Goal: Task Accomplishment & Management: Manage account settings

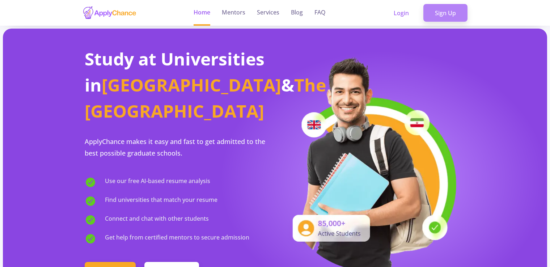
click at [437, 19] on link "Sign Up" at bounding box center [446, 13] width 44 height 18
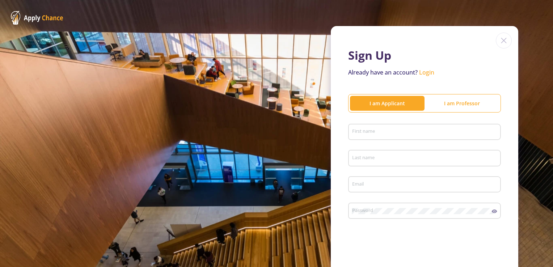
click at [437, 104] on div "I am Professor" at bounding box center [462, 104] width 75 height 8
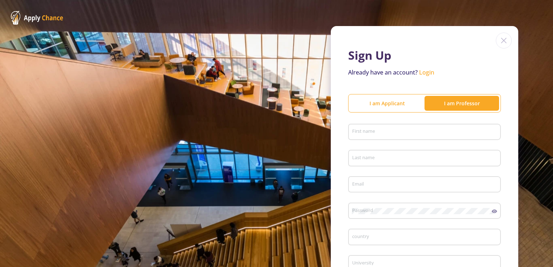
click at [386, 99] on div "I am Applicant" at bounding box center [387, 103] width 75 height 14
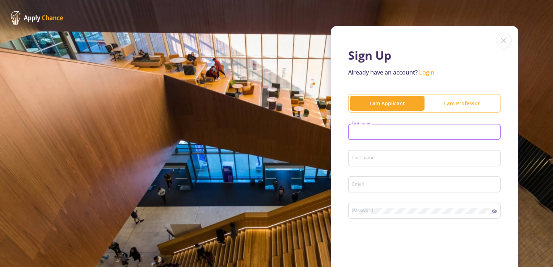
click at [388, 131] on input "First name" at bounding box center [426, 132] width 148 height 7
type input "taha"
type input "Ghanbarzadeh"
type input "[EMAIL_ADDRESS][DOMAIN_NAME]"
type input "taha"
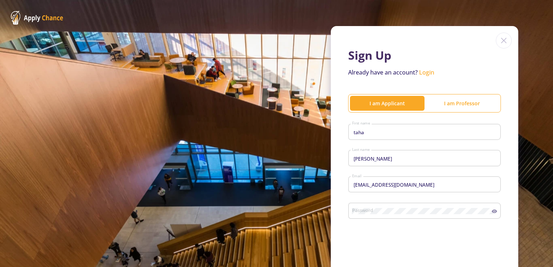
click at [381, 206] on div "Password" at bounding box center [422, 209] width 140 height 19
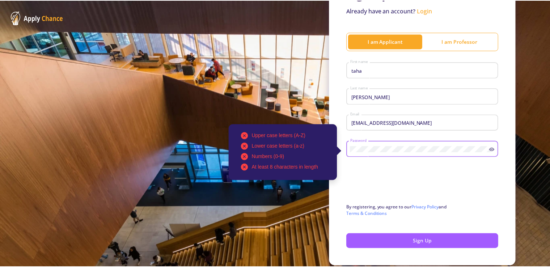
scroll to position [87, 0]
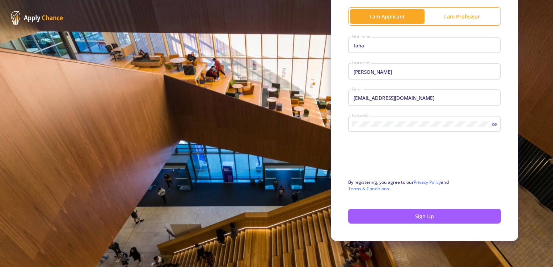
click at [389, 120] on div "Password" at bounding box center [422, 122] width 140 height 19
click at [492, 123] on icon at bounding box center [494, 125] width 5 height 4
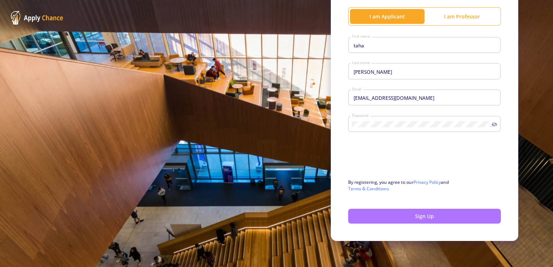
click at [420, 219] on button "Sign Up" at bounding box center [424, 216] width 153 height 15
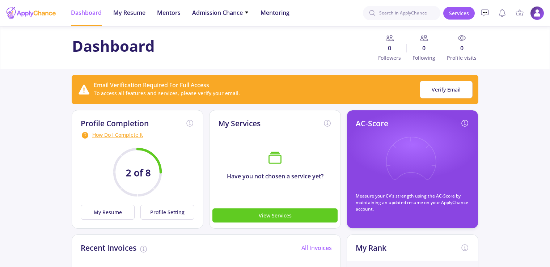
click at [539, 8] on img at bounding box center [537, 13] width 14 height 14
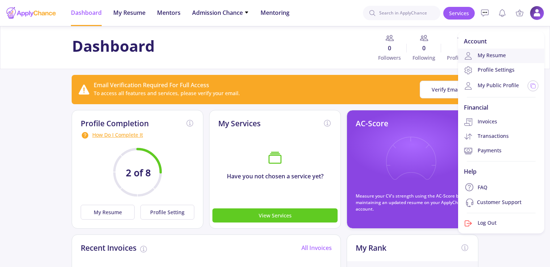
click at [505, 55] on link "My Resume" at bounding box center [501, 56] width 86 height 14
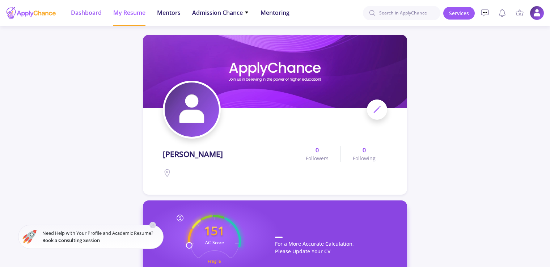
click at [91, 21] on li "Dashboard" at bounding box center [86, 13] width 31 height 26
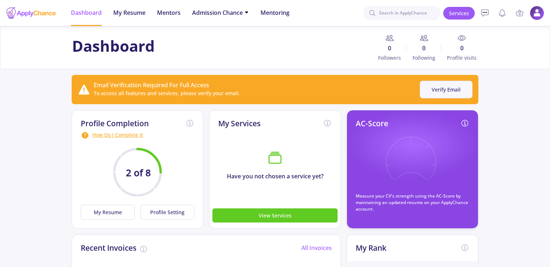
click at [438, 93] on button "Verify Email" at bounding box center [446, 90] width 53 height 18
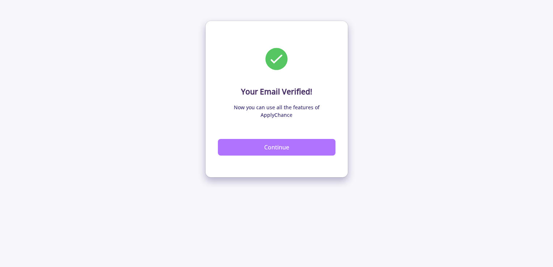
click at [272, 139] on button "Continue" at bounding box center [277, 147] width 118 height 17
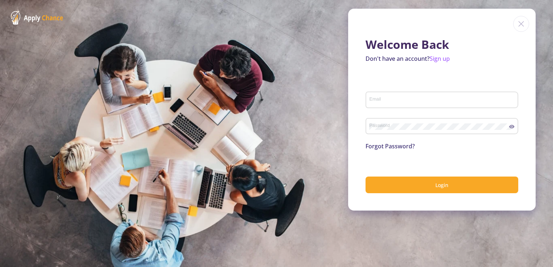
type input "[EMAIL_ADDRESS][DOMAIN_NAME]"
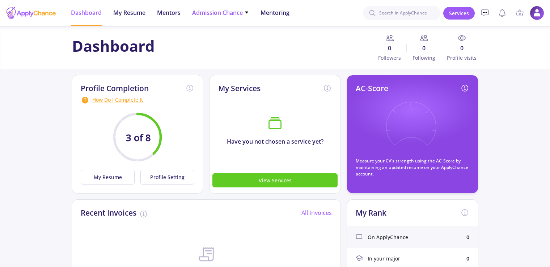
click at [228, 12] on span "Admission Chance" at bounding box center [220, 12] width 57 height 9
click at [40, 64] on div "Dashboard 0 Followers 0 Following 0 Profile visits" at bounding box center [275, 47] width 550 height 43
click at [105, 177] on button "My Resume" at bounding box center [108, 177] width 54 height 15
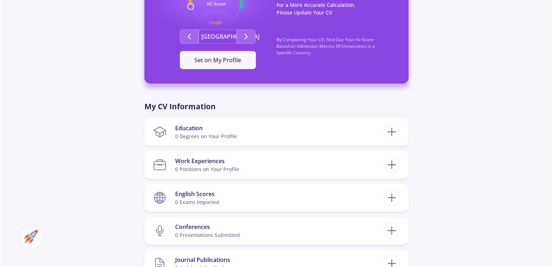
scroll to position [243, 0]
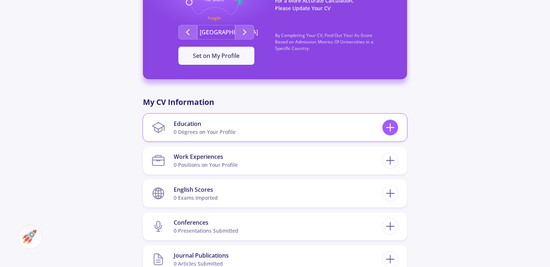
click at [384, 126] on icon at bounding box center [390, 127] width 13 height 13
checkbox input "false"
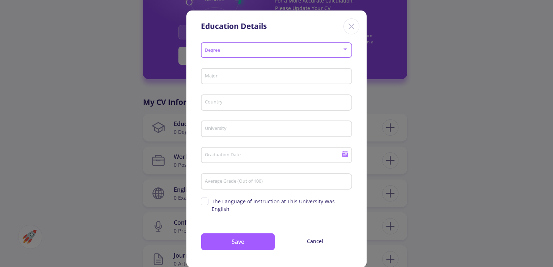
click at [232, 50] on span at bounding box center [274, 50] width 136 height 5
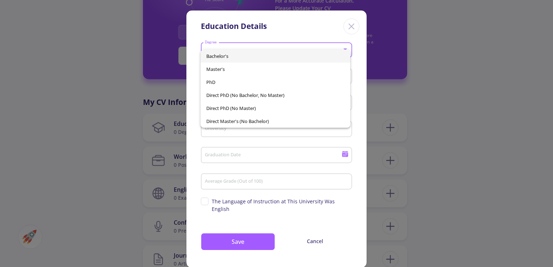
click at [230, 58] on span "Bachelor's" at bounding box center [275, 56] width 138 height 13
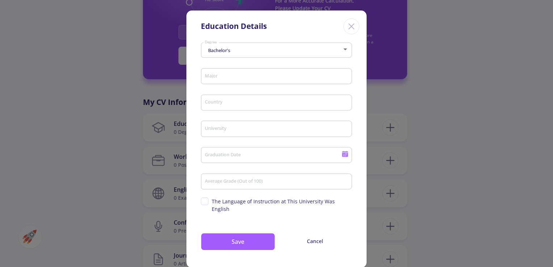
click at [219, 81] on div "Major" at bounding box center [277, 75] width 144 height 19
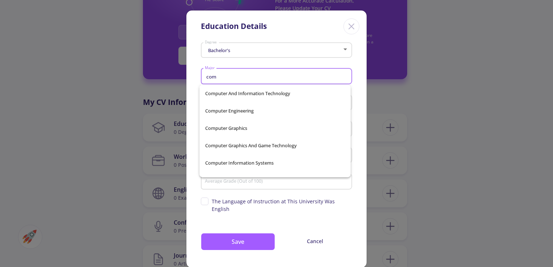
scroll to position [1094, 0]
click at [249, 117] on span "Computer Engineering" at bounding box center [275, 111] width 140 height 17
type input "Computer Engineering"
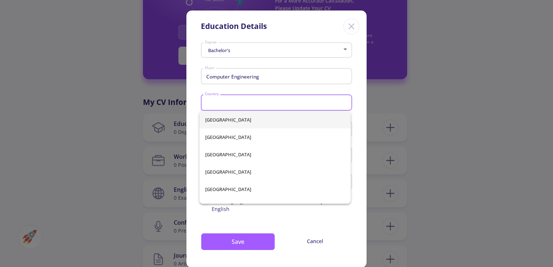
click at [241, 105] on input "Country" at bounding box center [278, 103] width 146 height 7
type input "ir"
click at [224, 143] on div "Cote d'Ivoire [GEOGRAPHIC_DATA] [GEOGRAPHIC_DATA] [GEOGRAPHIC_DATA] [GEOGRAPHIC…" at bounding box center [274, 157] width 151 height 93
click at [229, 101] on input "Country" at bounding box center [278, 103] width 146 height 7
type input "ir"
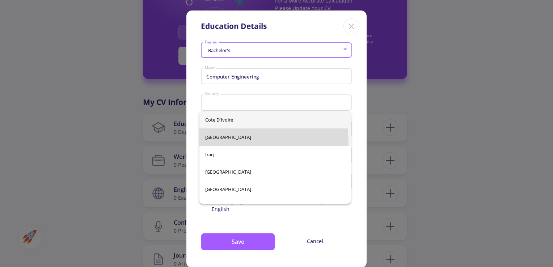
click at [211, 143] on div "Cote d'Ivoire [GEOGRAPHIC_DATA] [GEOGRAPHIC_DATA] [GEOGRAPHIC_DATA] [GEOGRAPHIC…" at bounding box center [274, 157] width 151 height 93
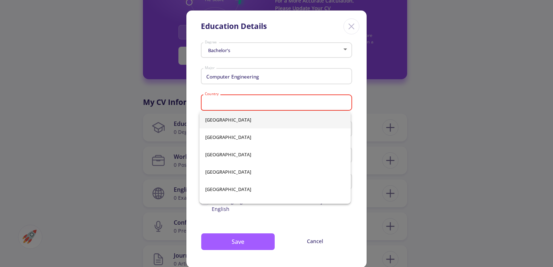
click at [258, 100] on input "Country" at bounding box center [278, 103] width 146 height 7
click at [355, 94] on div "Bachelor's Degree Computer Engineering Major Country Please select country Univ…" at bounding box center [276, 154] width 180 height 228
click at [253, 104] on input "Country" at bounding box center [278, 103] width 146 height 7
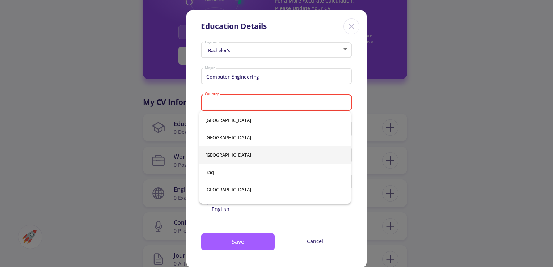
click at [230, 153] on span "[GEOGRAPHIC_DATA]" at bounding box center [275, 154] width 140 height 17
type input "[GEOGRAPHIC_DATA]"
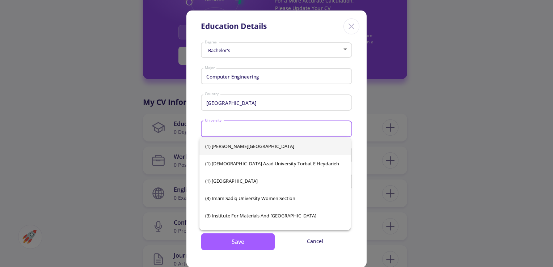
click at [227, 127] on input "University" at bounding box center [278, 129] width 146 height 7
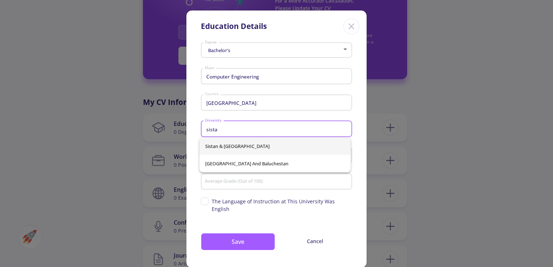
type input "sista"
click at [236, 149] on div "Sistan & [GEOGRAPHIC_DATA] and Baluchestan" at bounding box center [274, 155] width 151 height 35
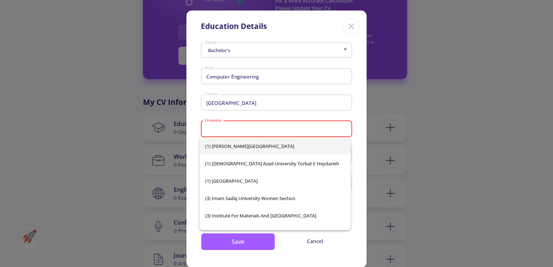
click at [271, 125] on div "University" at bounding box center [277, 127] width 144 height 19
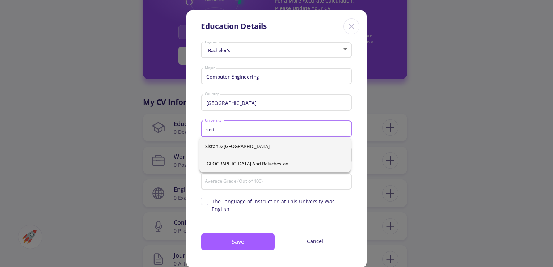
type input "sist"
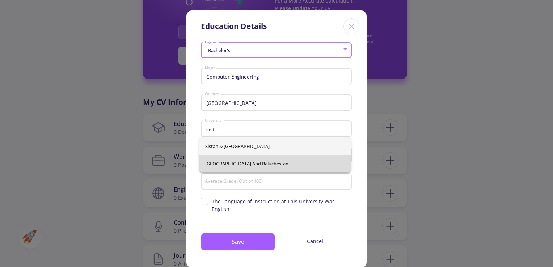
click at [247, 167] on div "Sistan & [GEOGRAPHIC_DATA] and Baluchestan" at bounding box center [274, 155] width 151 height 35
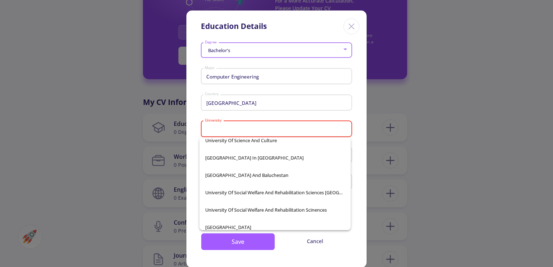
scroll to position [13174, 0]
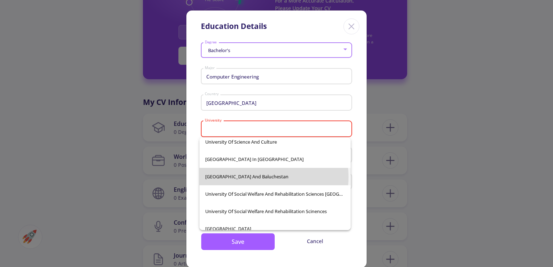
click at [260, 177] on span "[GEOGRAPHIC_DATA] and Baluchestan" at bounding box center [275, 176] width 140 height 17
type input "[GEOGRAPHIC_DATA] and Baluchestan"
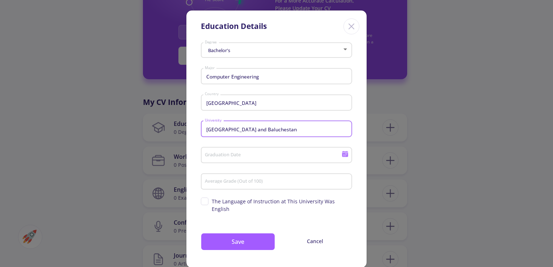
click at [250, 154] on input "Graduation Date" at bounding box center [274, 155] width 139 height 7
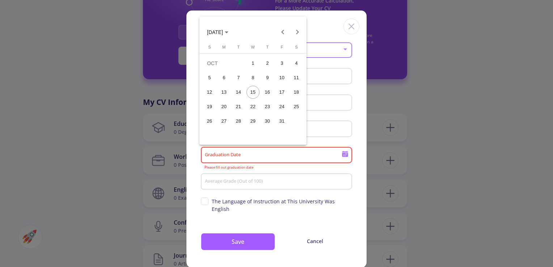
click at [228, 35] on span "[DATE]" at bounding box center [217, 32] width 21 height 6
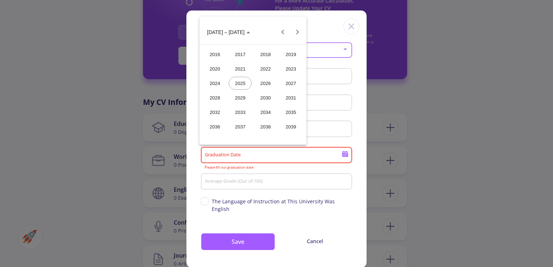
click at [271, 85] on div "2026" at bounding box center [265, 83] width 23 height 13
click at [237, 69] on div "FEB" at bounding box center [240, 68] width 23 height 13
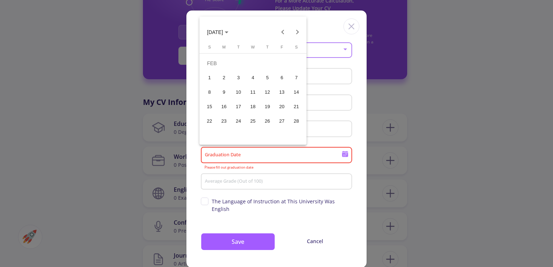
click at [214, 79] on div "1" at bounding box center [209, 77] width 13 height 13
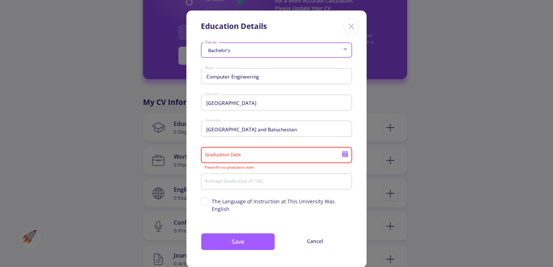
type input "[DATE]"
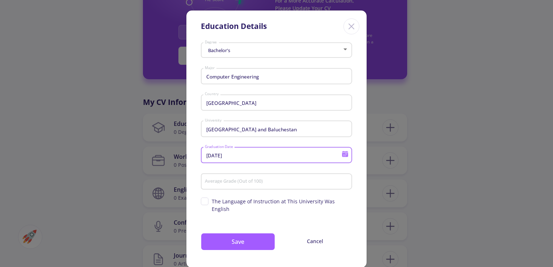
click at [230, 182] on input "Average Grade (Out of 100)" at bounding box center [278, 182] width 146 height 7
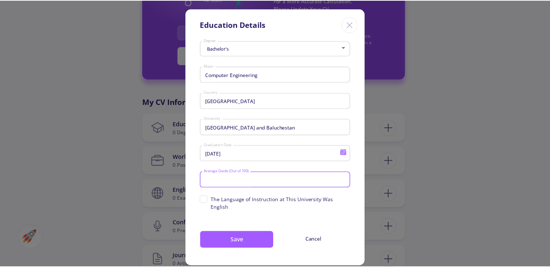
scroll to position [4, 0]
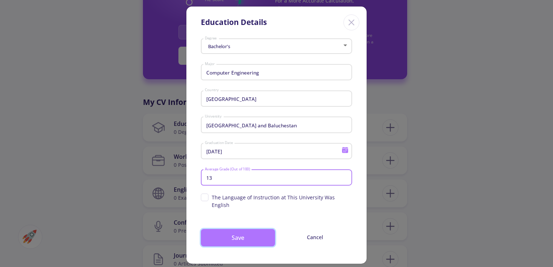
click at [224, 231] on button "Save" at bounding box center [238, 237] width 74 height 17
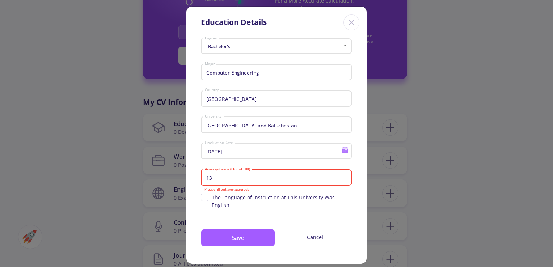
click at [215, 179] on input "13" at bounding box center [278, 178] width 146 height 7
type input "1"
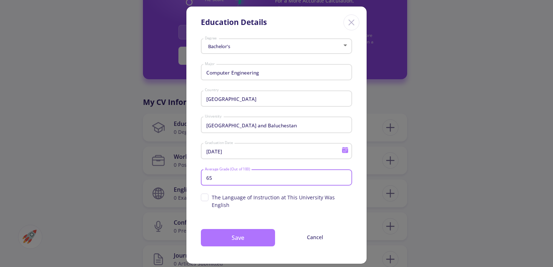
type input "65"
click at [242, 232] on button "Save" at bounding box center [238, 237] width 74 height 17
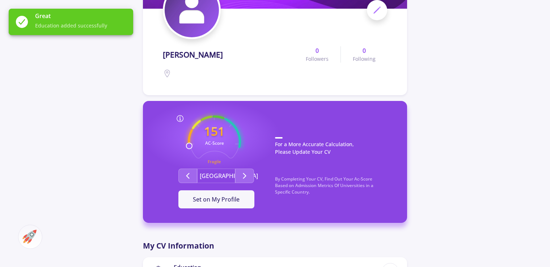
scroll to position [98, 0]
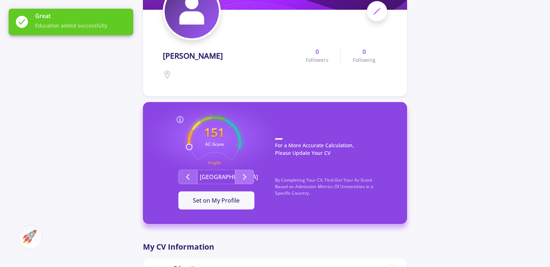
click at [250, 176] on button "Second group" at bounding box center [244, 177] width 19 height 14
click at [190, 179] on icon "Second group" at bounding box center [188, 177] width 9 height 9
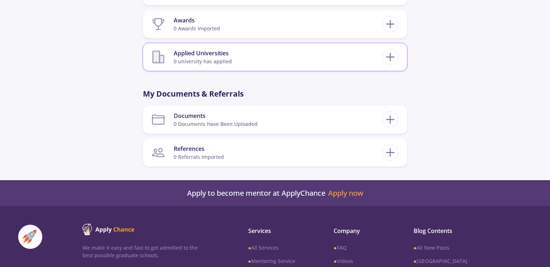
scroll to position [569, 0]
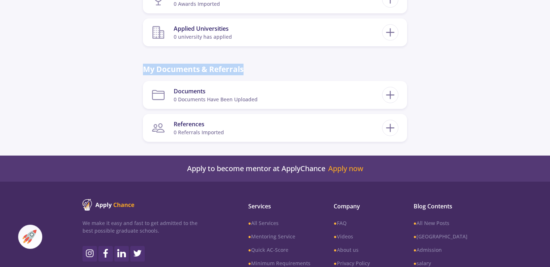
drag, startPoint x: 142, startPoint y: 67, endPoint x: 261, endPoint y: 70, distance: 119.1
drag, startPoint x: 261, startPoint y: 70, endPoint x: 215, endPoint y: 72, distance: 46.0
click at [215, 72] on p "My Documents & Referrals" at bounding box center [275, 70] width 264 height 12
click at [174, 72] on p "My Documents & Referrals" at bounding box center [275, 70] width 264 height 12
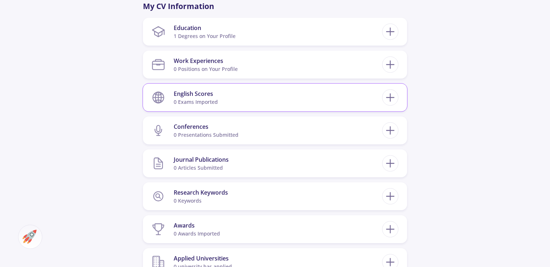
scroll to position [316, 0]
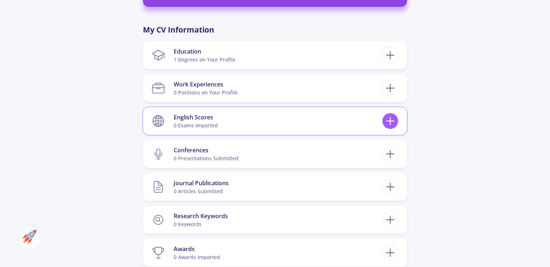
click at [391, 119] on line at bounding box center [391, 121] width 0 height 8
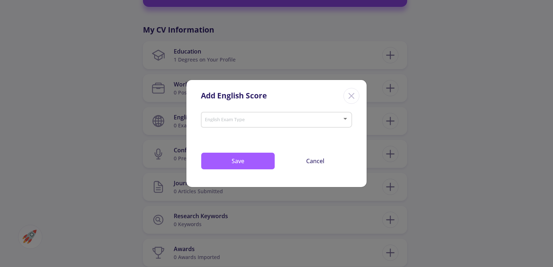
click at [253, 127] on div "English Exam Type" at bounding box center [277, 118] width 144 height 18
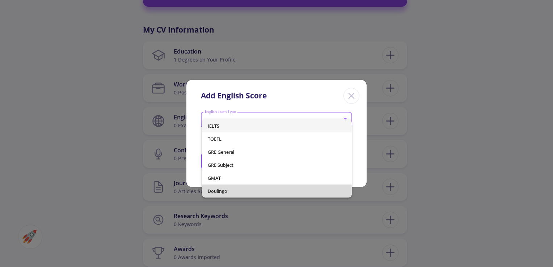
click at [234, 190] on span "Doulingo" at bounding box center [277, 191] width 138 height 13
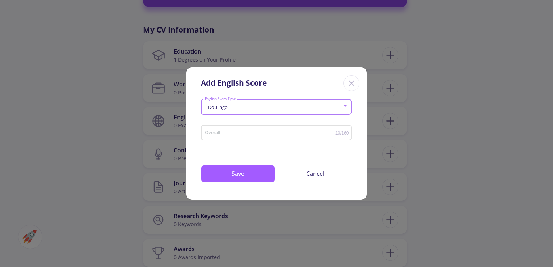
click at [244, 133] on input "Overall" at bounding box center [270, 132] width 131 height 5
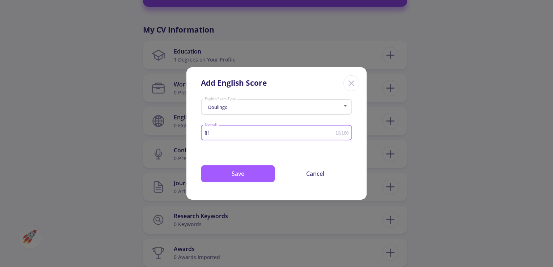
click at [254, 134] on input "81" at bounding box center [270, 132] width 131 height 5
drag, startPoint x: 218, startPoint y: 136, endPoint x: 194, endPoint y: 136, distance: 23.9
click at [194, 136] on div "Doulingo English Exam Type 81 Overall 10/160 Drop your files here or Browse (Op…" at bounding box center [276, 148] width 180 height 103
type input "120"
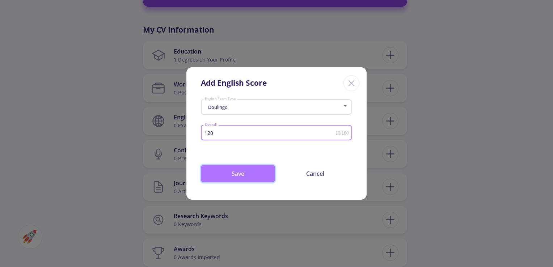
click at [259, 180] on button "Save" at bounding box center [238, 173] width 74 height 17
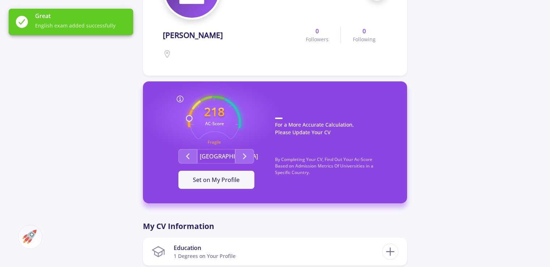
scroll to position [135, 0]
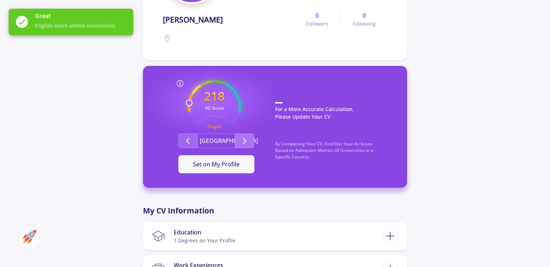
click at [240, 140] on icon "Second group" at bounding box center [244, 140] width 9 height 9
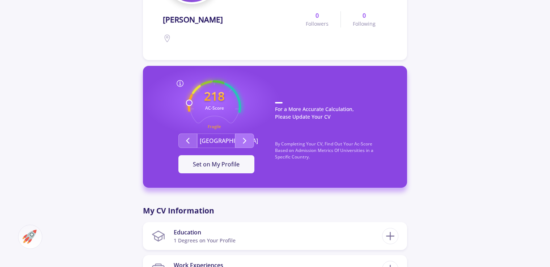
click at [240, 140] on icon "Second group" at bounding box center [244, 140] width 9 height 9
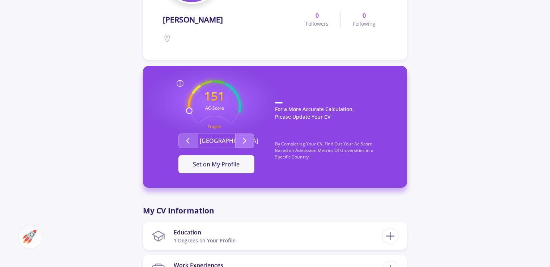
click at [240, 140] on icon "Second group" at bounding box center [244, 140] width 9 height 9
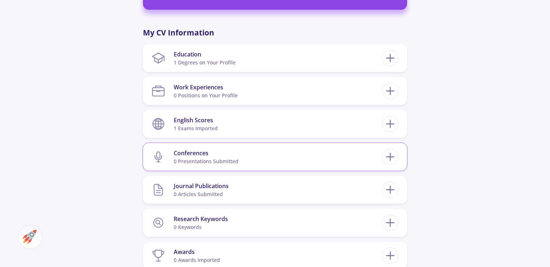
scroll to position [316, 0]
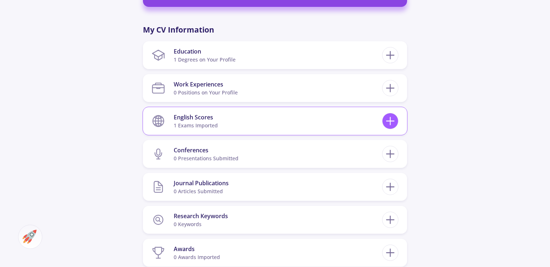
click at [386, 119] on icon at bounding box center [390, 120] width 13 height 13
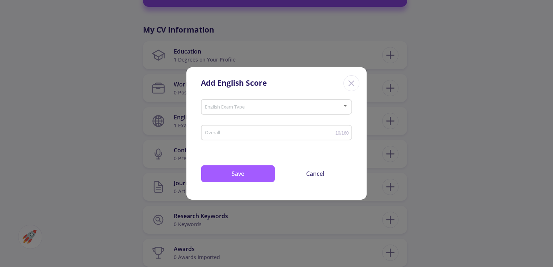
click at [276, 105] on span at bounding box center [274, 107] width 136 height 5
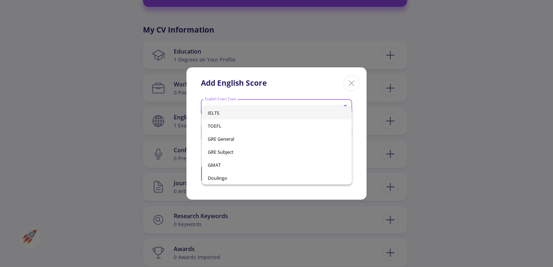
click at [232, 114] on span "IELTS" at bounding box center [277, 112] width 138 height 13
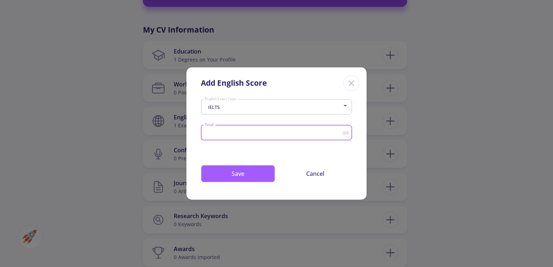
click at [231, 134] on input "Total" at bounding box center [274, 132] width 138 height 5
type input "7"
click at [239, 174] on button "Save" at bounding box center [238, 173] width 74 height 17
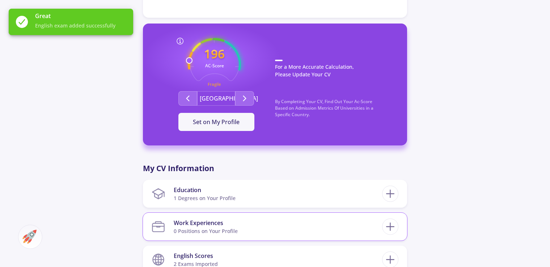
scroll to position [171, 0]
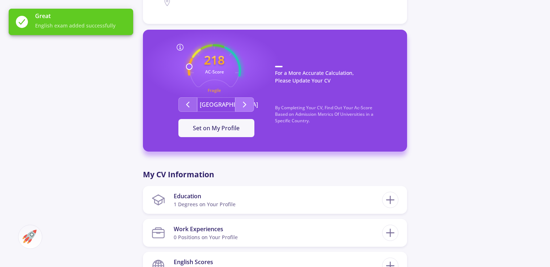
click at [247, 105] on icon "Second group" at bounding box center [244, 104] width 9 height 9
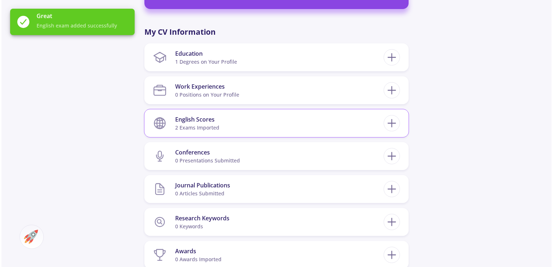
scroll to position [316, 0]
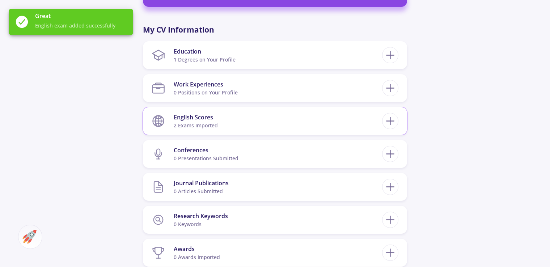
click at [246, 119] on section "English Scores 2 exams imported" at bounding box center [267, 121] width 231 height 22
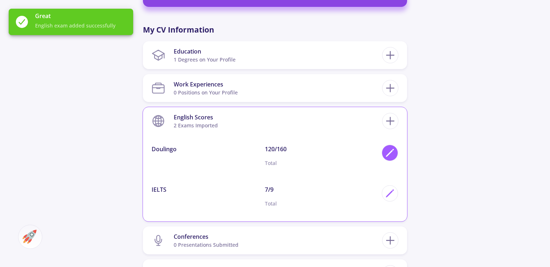
click at [386, 151] on icon at bounding box center [390, 153] width 10 height 10
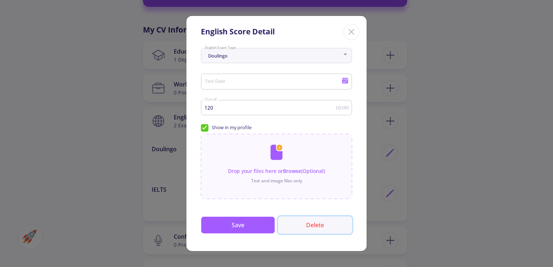
click at [313, 220] on button "Delete" at bounding box center [315, 224] width 74 height 17
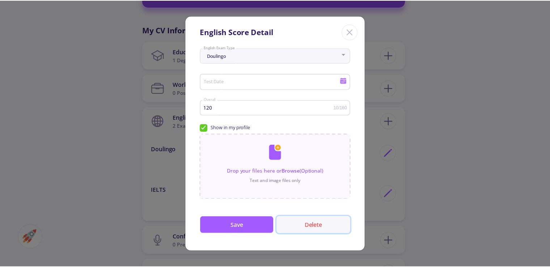
scroll to position [0, 0]
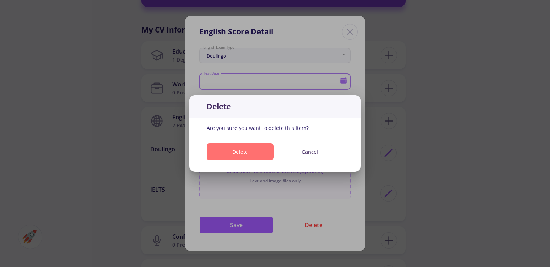
click at [252, 151] on button "Delete" at bounding box center [240, 151] width 67 height 17
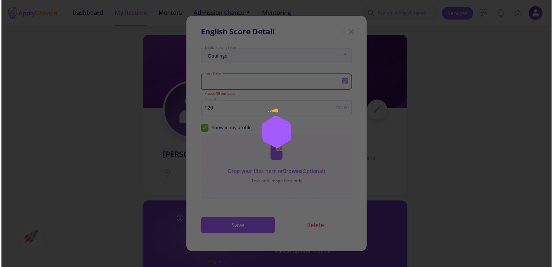
scroll to position [316, 0]
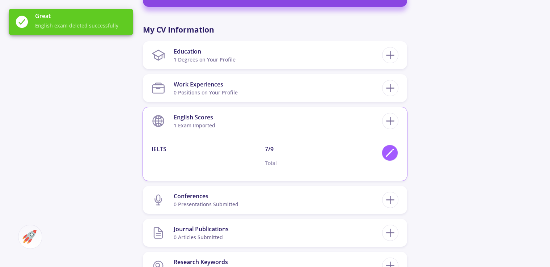
click at [386, 149] on icon at bounding box center [390, 153] width 10 height 10
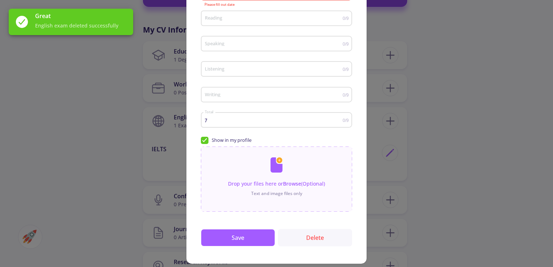
scroll to position [91, 0]
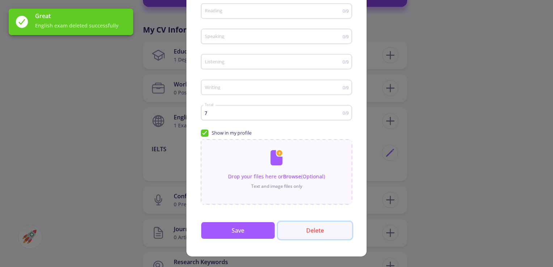
click at [315, 230] on button "Delete" at bounding box center [315, 230] width 74 height 17
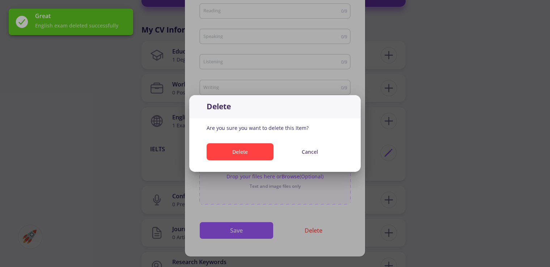
scroll to position [0, 0]
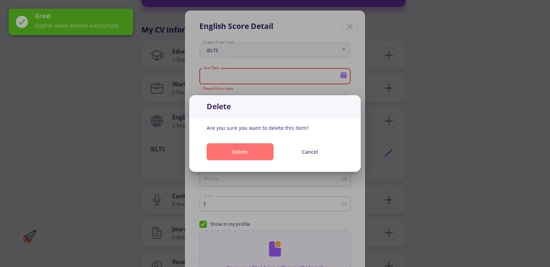
click at [249, 153] on button "Delete" at bounding box center [240, 151] width 67 height 17
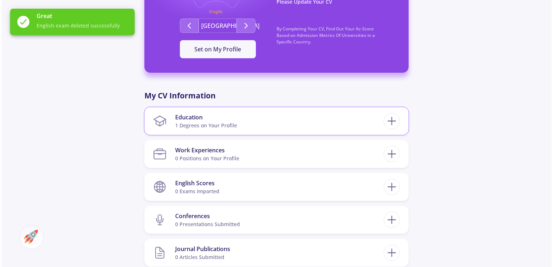
scroll to position [243, 0]
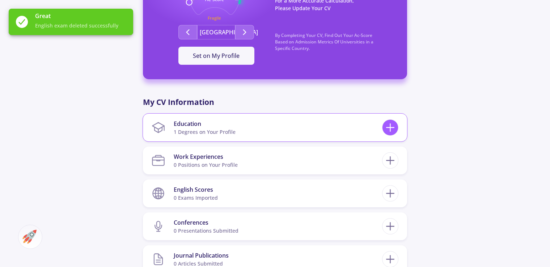
click at [389, 130] on icon at bounding box center [390, 127] width 13 height 13
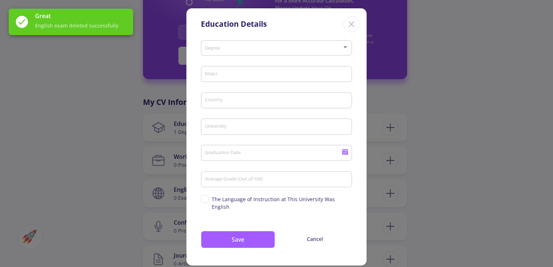
scroll to position [4, 0]
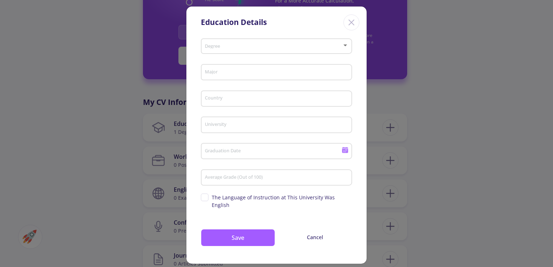
click at [351, 20] on icon "Close" at bounding box center [352, 23] width 12 height 12
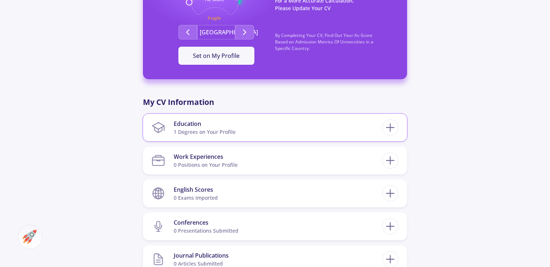
click at [182, 128] on div "1 Degrees on Your Profile" at bounding box center [205, 132] width 62 height 8
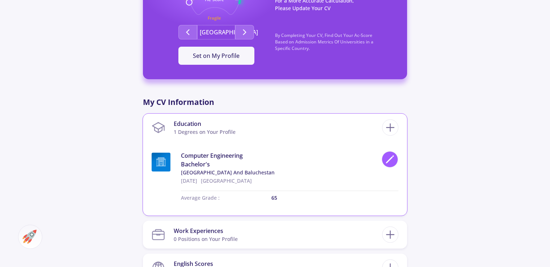
click at [385, 159] on icon at bounding box center [390, 160] width 10 height 10
type input "Computer Engineering"
type input "[GEOGRAPHIC_DATA]"
type input "[GEOGRAPHIC_DATA] and Baluchestan"
type input "[DATE]"
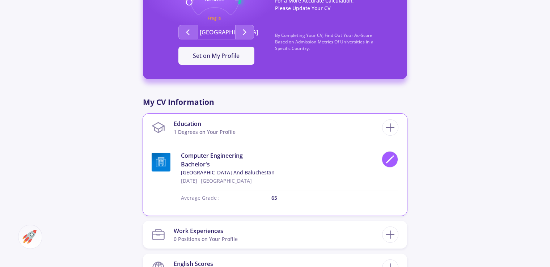
type input "65"
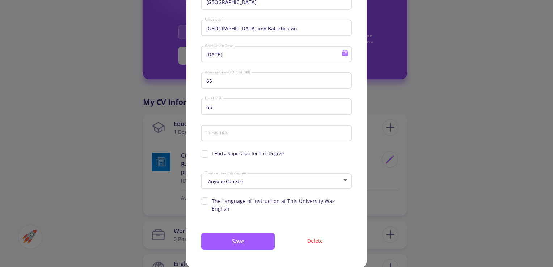
scroll to position [104, 0]
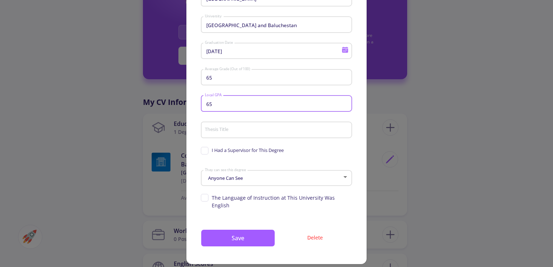
click at [208, 104] on input "65" at bounding box center [278, 104] width 146 height 7
click at [220, 107] on input "65" at bounding box center [278, 104] width 146 height 7
click at [229, 172] on div "Anyone Can See They can see this degree" at bounding box center [277, 177] width 144 height 18
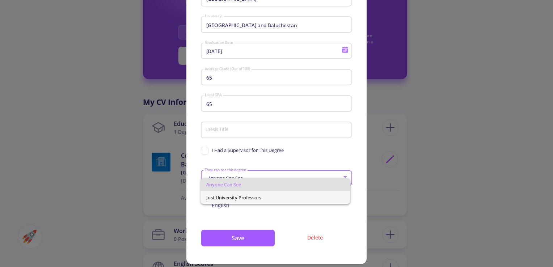
scroll to position [0, 0]
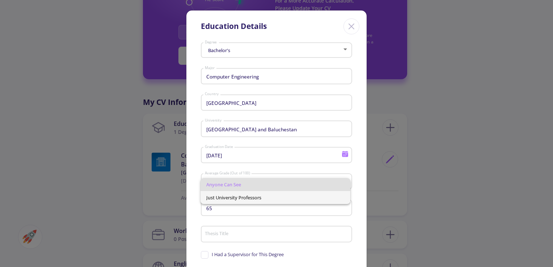
click at [248, 201] on span "Just University Professors" at bounding box center [275, 197] width 138 height 13
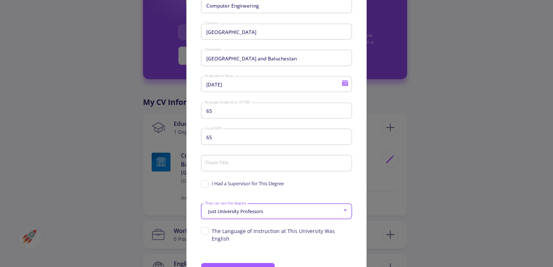
scroll to position [68, 0]
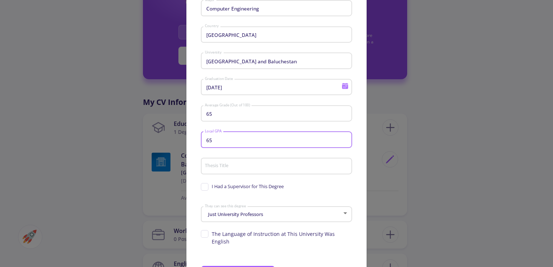
click at [214, 142] on input "65" at bounding box center [278, 140] width 146 height 7
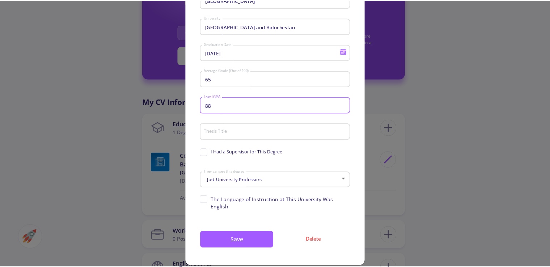
scroll to position [104, 0]
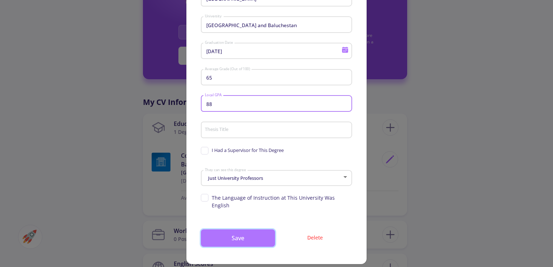
click at [233, 235] on button "Save" at bounding box center [238, 237] width 74 height 17
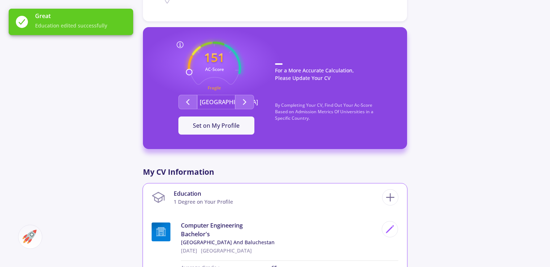
scroll to position [171, 0]
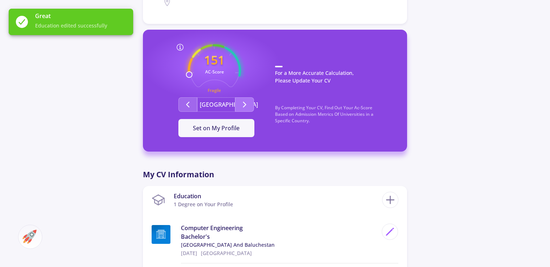
click at [244, 107] on polyline "Second group" at bounding box center [245, 104] width 3 height 5
click at [186, 105] on icon "Second group" at bounding box center [188, 104] width 9 height 9
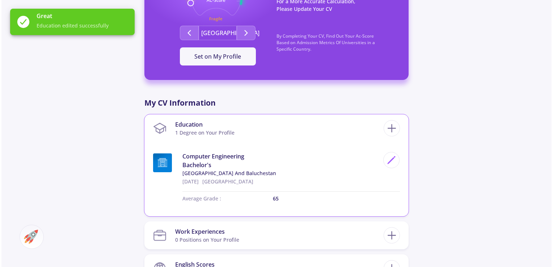
scroll to position [243, 0]
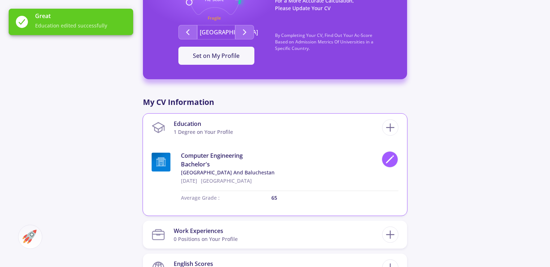
click at [383, 163] on div at bounding box center [390, 159] width 16 height 16
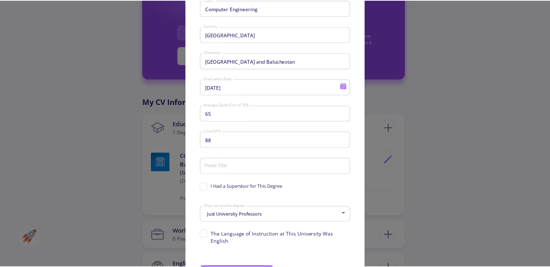
scroll to position [104, 0]
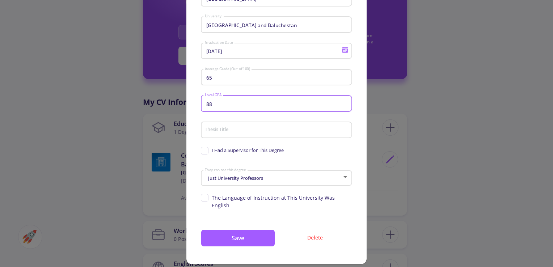
drag, startPoint x: 212, startPoint y: 105, endPoint x: 200, endPoint y: 104, distance: 12.0
click at [201, 104] on div "88 Local GPA" at bounding box center [276, 102] width 151 height 19
type input "65"
click at [214, 80] on input "65" at bounding box center [278, 78] width 146 height 7
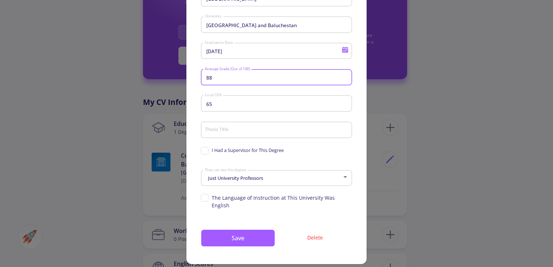
type input "88"
click at [217, 102] on input "65" at bounding box center [278, 104] width 146 height 7
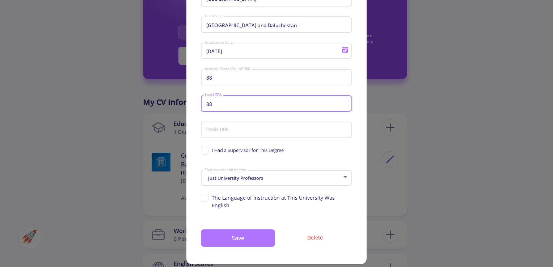
type input "88"
click at [246, 229] on button "Save" at bounding box center [238, 237] width 74 height 17
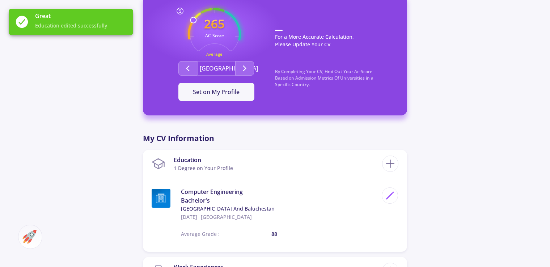
scroll to position [171, 0]
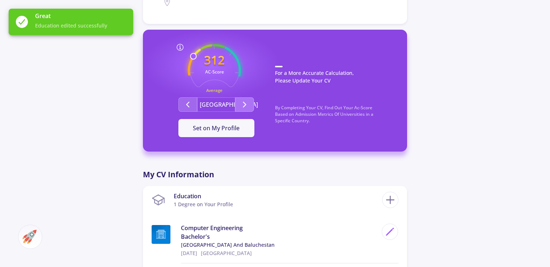
click at [243, 106] on icon "Second group" at bounding box center [244, 104] width 9 height 9
click at [189, 101] on icon "Second group" at bounding box center [188, 104] width 9 height 9
click at [237, 101] on button "Second group" at bounding box center [244, 104] width 19 height 14
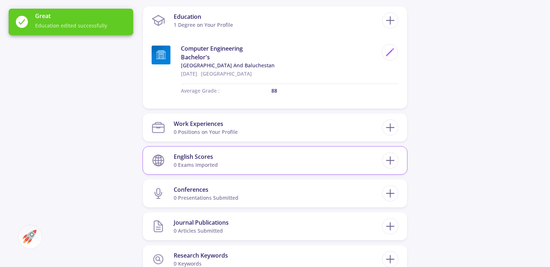
scroll to position [352, 0]
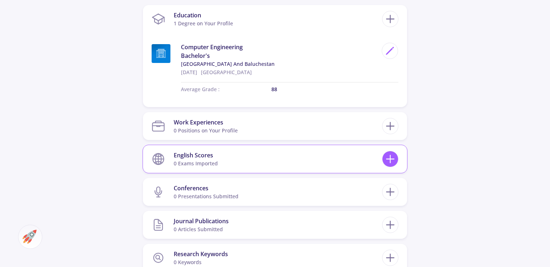
click at [391, 162] on line at bounding box center [391, 159] width 0 height 8
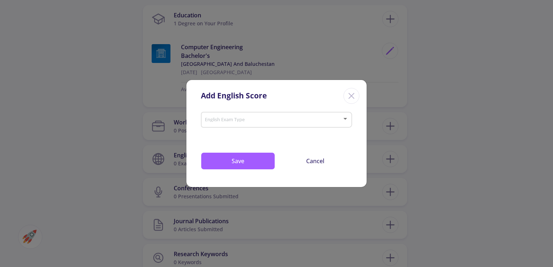
click at [259, 122] on span at bounding box center [274, 119] width 136 height 5
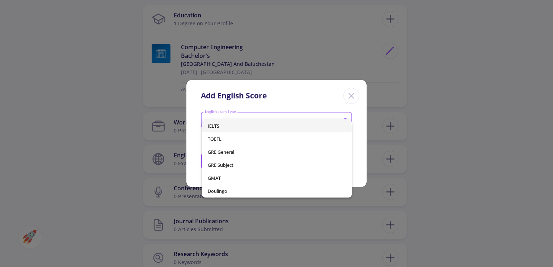
click at [231, 128] on span "IELTS" at bounding box center [277, 125] width 138 height 13
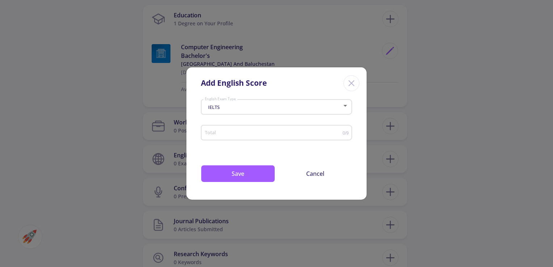
click at [228, 135] on input "Total" at bounding box center [274, 132] width 138 height 5
type input "6"
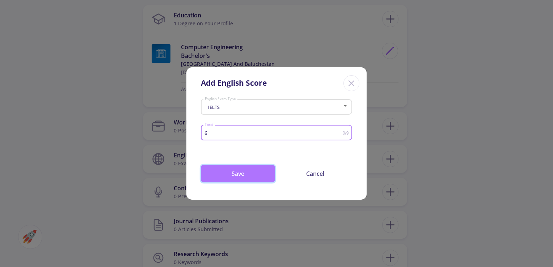
click at [233, 172] on button "Save" at bounding box center [238, 173] width 74 height 17
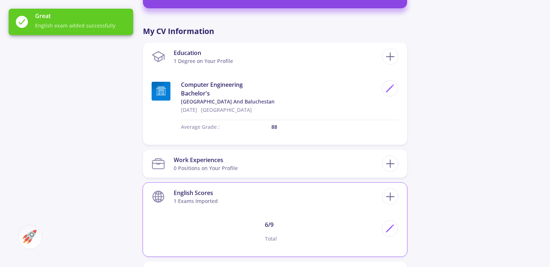
scroll to position [171, 0]
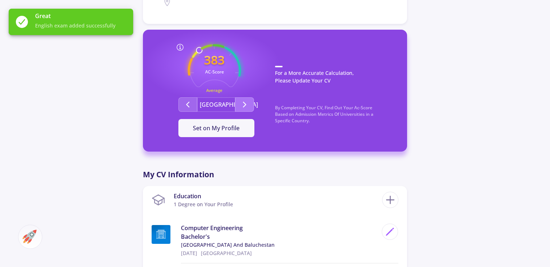
click at [245, 101] on icon "Second group" at bounding box center [244, 104] width 9 height 9
click at [191, 101] on icon "Second group" at bounding box center [188, 104] width 9 height 9
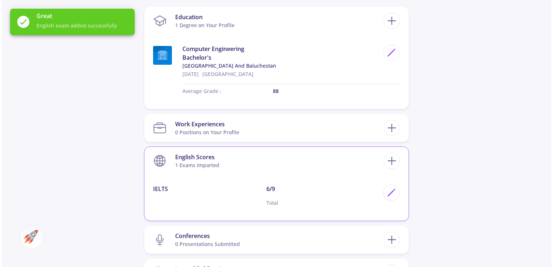
scroll to position [352, 0]
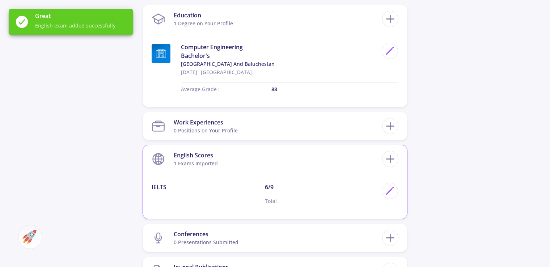
click at [233, 193] on div "IELTS" at bounding box center [208, 197] width 113 height 28
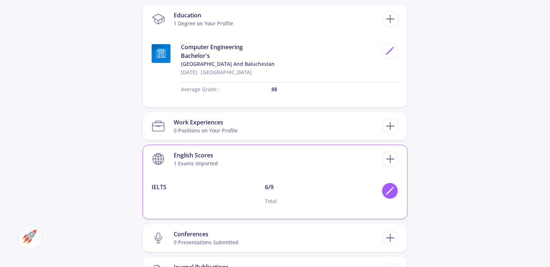
drag, startPoint x: 375, startPoint y: 193, endPoint x: 389, endPoint y: 190, distance: 14.6
click at [377, 193] on div "6/9 Total" at bounding box center [321, 197] width 113 height 28
click at [390, 189] on icon at bounding box center [390, 191] width 10 height 10
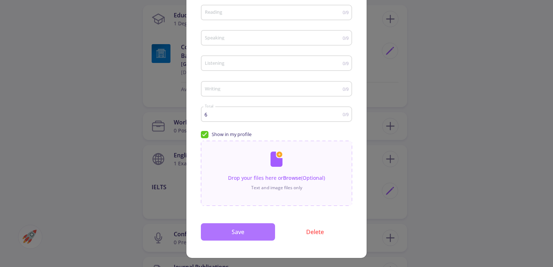
scroll to position [91, 0]
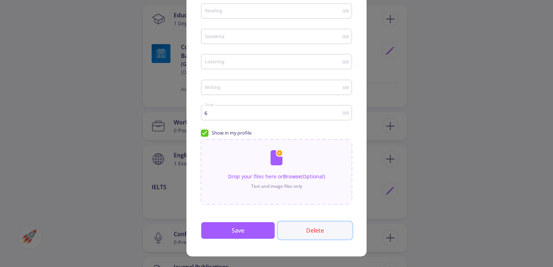
click at [311, 228] on button "Delete" at bounding box center [315, 230] width 74 height 17
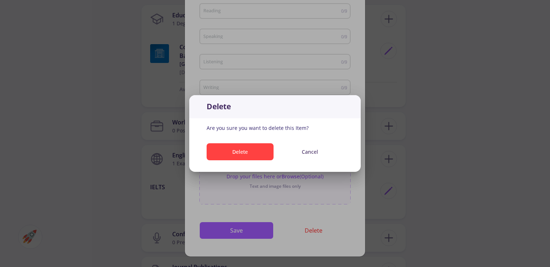
scroll to position [0, 0]
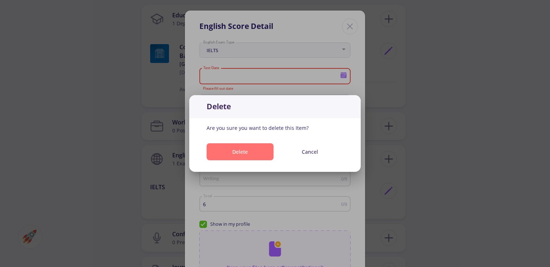
click at [250, 151] on button "Delete" at bounding box center [240, 151] width 67 height 17
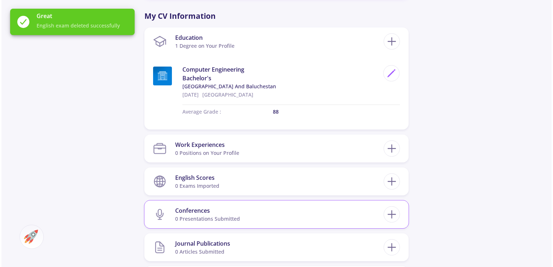
scroll to position [207, 0]
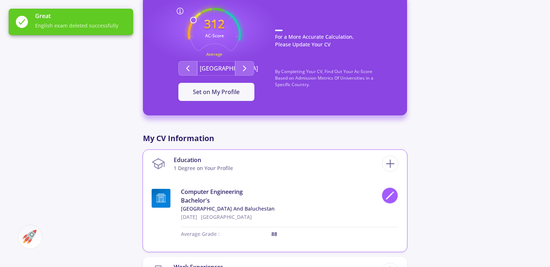
click at [386, 195] on icon at bounding box center [390, 196] width 10 height 10
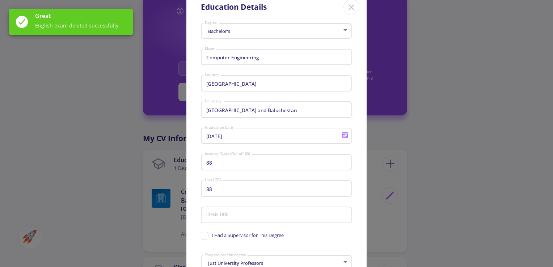
scroll to position [104, 0]
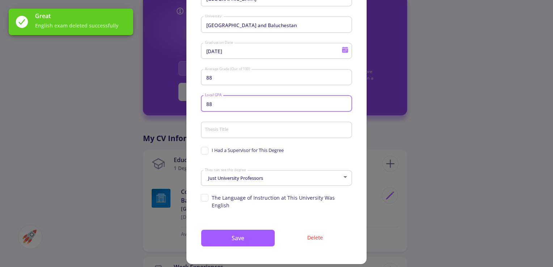
drag, startPoint x: 217, startPoint y: 106, endPoint x: 202, endPoint y: 106, distance: 14.9
click at [202, 106] on div "88 Local GPA" at bounding box center [276, 102] width 151 height 19
type input "65"
drag, startPoint x: 217, startPoint y: 77, endPoint x: 190, endPoint y: 78, distance: 27.2
click at [190, 78] on div "Bachelor's Degree Computer Engineering Major Iran Country [GEOGRAPHIC_DATA] [DA…" at bounding box center [276, 100] width 180 height 329
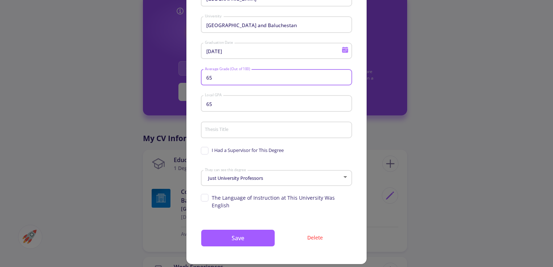
type input "65"
click at [216, 178] on span "Just University Professors" at bounding box center [234, 178] width 57 height 7
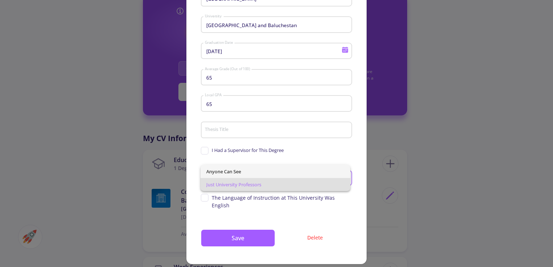
scroll to position [0, 0]
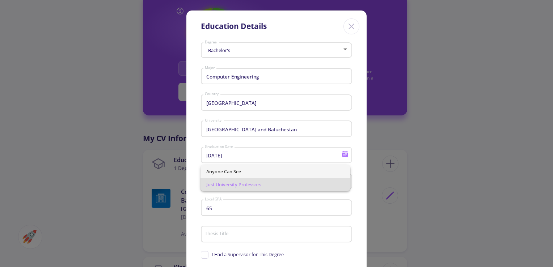
click at [218, 171] on span "Anyone Can See" at bounding box center [275, 171] width 138 height 13
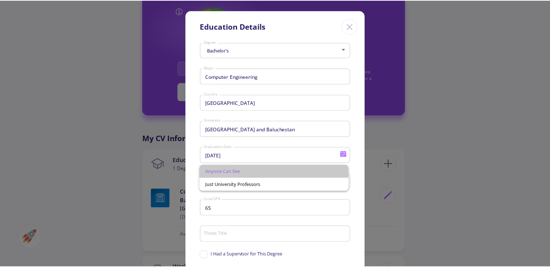
scroll to position [104, 0]
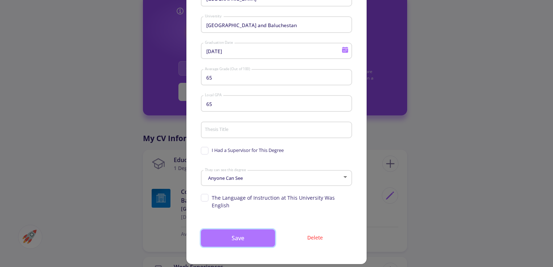
click at [236, 231] on button "Save" at bounding box center [238, 237] width 74 height 17
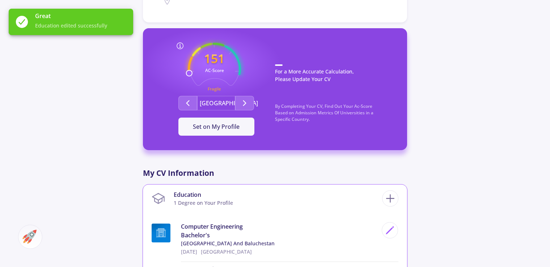
scroll to position [171, 0]
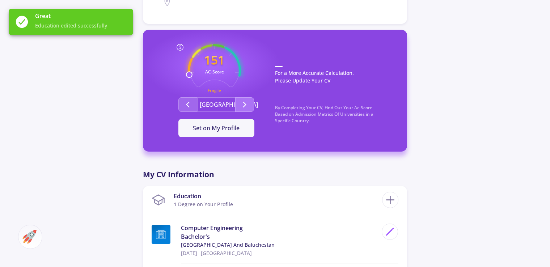
click at [245, 107] on icon "Second group" at bounding box center [244, 104] width 9 height 9
drag, startPoint x: 207, startPoint y: 89, endPoint x: 233, endPoint y: 89, distance: 26.1
click at [233, 89] on icon "151 AC-Score Fragile" at bounding box center [214, 70] width 53 height 53
drag, startPoint x: 233, startPoint y: 89, endPoint x: 294, endPoint y: 125, distance: 71.1
click at [294, 125] on p "By Completing Your CV, Find Out Your Ac-Score Based on Admission Metrics Of Uni…" at bounding box center [334, 118] width 118 height 27
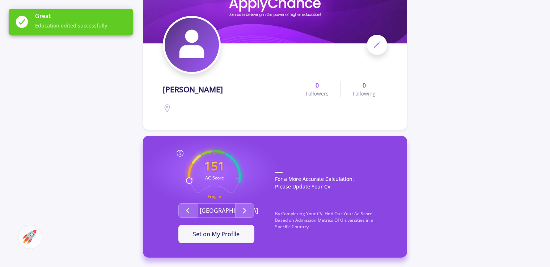
scroll to position [72, 0]
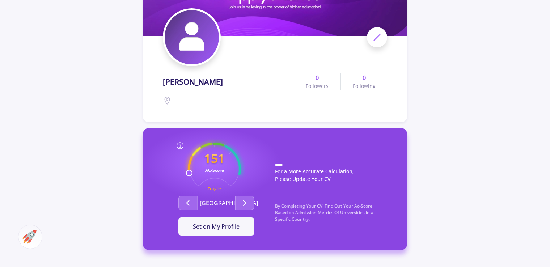
drag, startPoint x: 273, startPoint y: 206, endPoint x: 340, endPoint y: 208, distance: 67.4
click at [340, 208] on div "151 AC-Score Fragile By Completing Your CV, Find Out Your Ac-Score Based on Adm…" at bounding box center [275, 189] width 264 height 122
drag, startPoint x: 340, startPoint y: 208, endPoint x: 303, endPoint y: 239, distance: 48.1
click at [303, 239] on div "151 AC-Score Fragile By Completing Your CV, Find Out Your Ac-Score Based on Adm…" at bounding box center [275, 189] width 264 height 122
click at [220, 227] on span "Set on My Profile" at bounding box center [216, 227] width 47 height 8
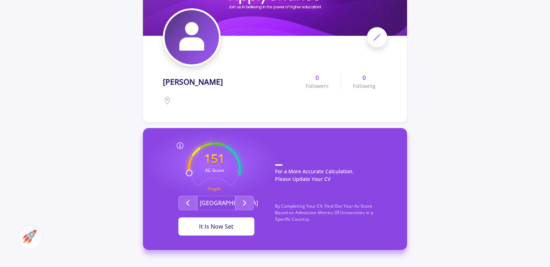
click at [214, 227] on div "It Is Now Set" at bounding box center [216, 226] width 53 height 9
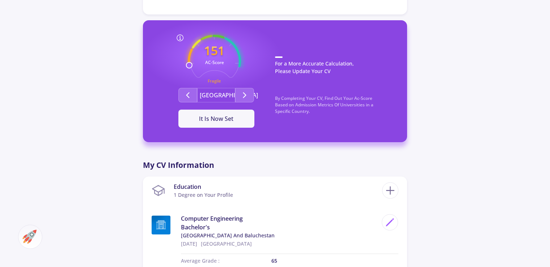
scroll to position [181, 0]
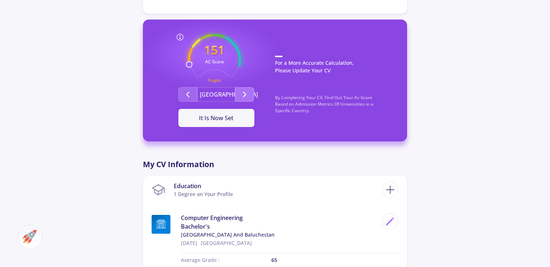
click at [248, 97] on icon "Second group" at bounding box center [244, 94] width 9 height 9
click at [185, 92] on icon "Second group" at bounding box center [188, 94] width 9 height 9
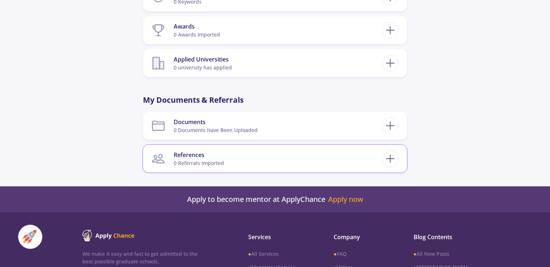
scroll to position [610, 0]
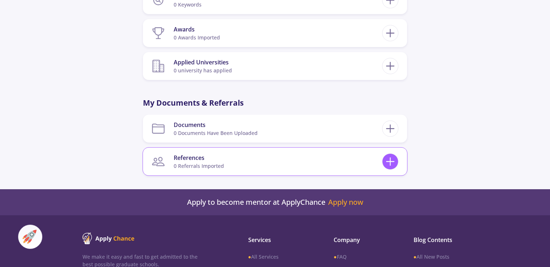
click at [388, 156] on icon at bounding box center [390, 161] width 13 height 13
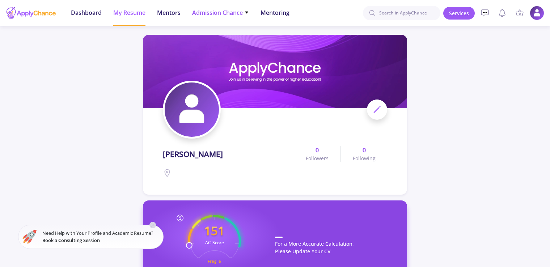
click at [242, 12] on span "Admission Chance" at bounding box center [220, 12] width 57 height 9
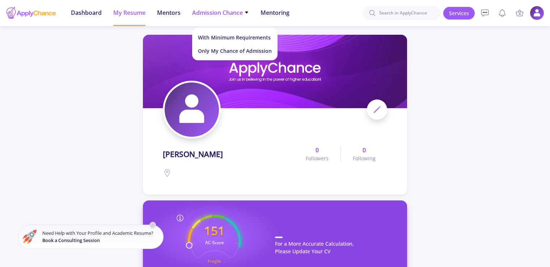
click at [242, 12] on span "Admission Chance" at bounding box center [220, 12] width 57 height 9
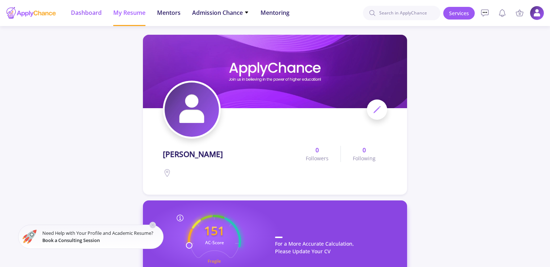
click at [84, 12] on span "Dashboard" at bounding box center [86, 12] width 31 height 9
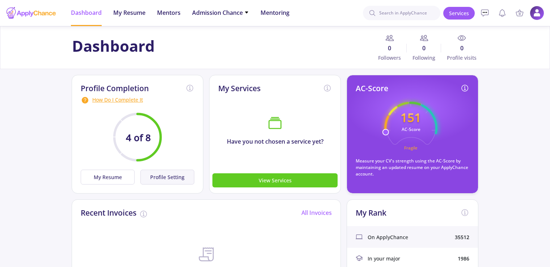
click at [160, 181] on button "Profile Setting" at bounding box center [167, 177] width 54 height 15
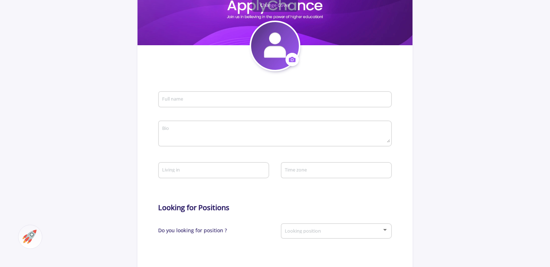
type input "[PERSON_NAME]"
type input "tahaGhanbarzadeh"
type input "[EMAIL_ADDRESS][DOMAIN_NAME]"
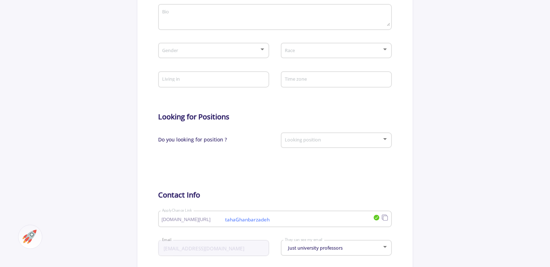
scroll to position [217, 0]
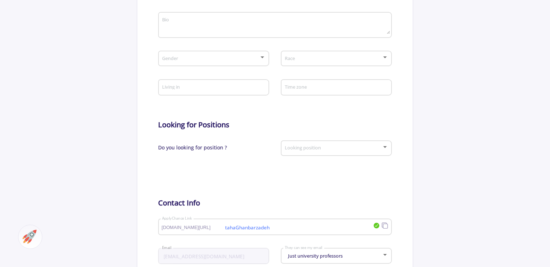
click at [300, 143] on div "Looking position" at bounding box center [337, 147] width 104 height 18
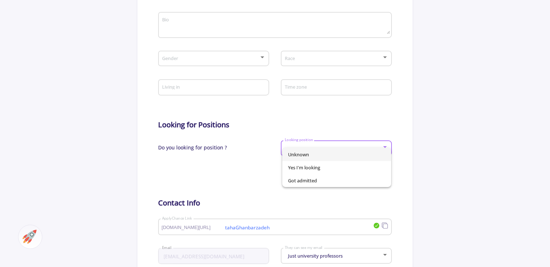
click at [344, 119] on div at bounding box center [275, 133] width 550 height 267
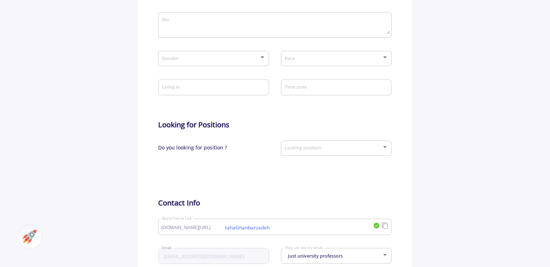
drag, startPoint x: 160, startPoint y: 148, endPoint x: 225, endPoint y: 150, distance: 64.8
click at [225, 150] on section "Change Cover Change cover Remove cover Change photo Remove photo [PERSON_NAME] …" at bounding box center [275, 108] width 275 height 488
drag, startPoint x: 225, startPoint y: 150, endPoint x: 238, endPoint y: 166, distance: 20.4
click at [237, 165] on div at bounding box center [216, 172] width 117 height 18
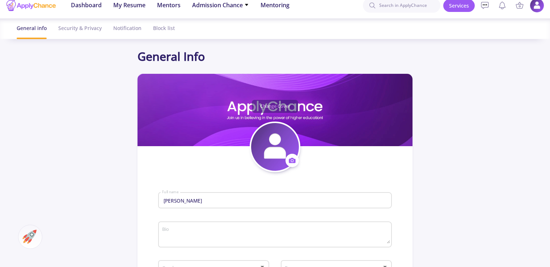
scroll to position [0, 0]
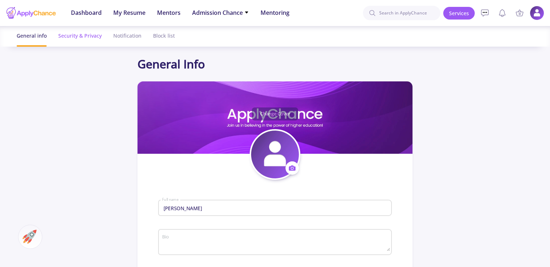
click at [68, 37] on div "Security & Privacy" at bounding box center [79, 35] width 43 height 19
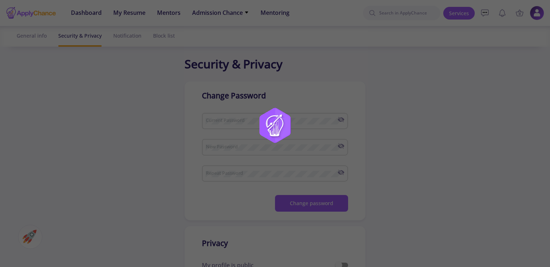
checkbox input "true"
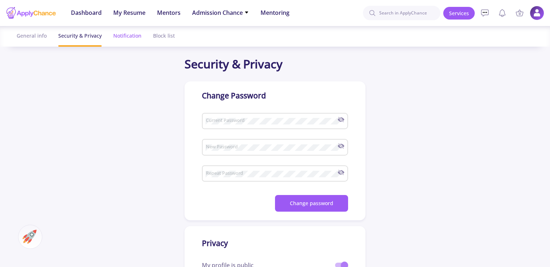
click at [119, 36] on div "Notification" at bounding box center [127, 35] width 28 height 19
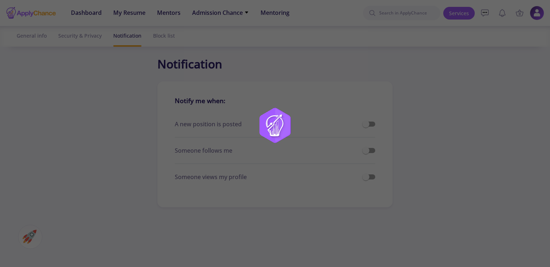
checkbox input "true"
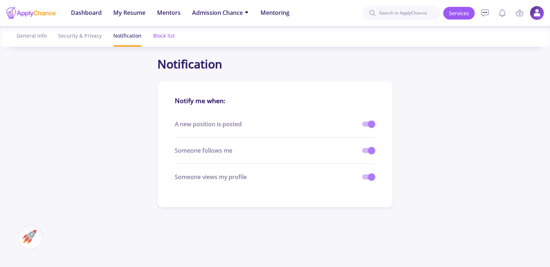
click at [164, 37] on div "Block list" at bounding box center [164, 35] width 22 height 19
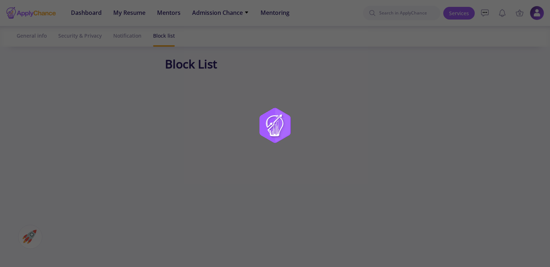
click at [77, 12] on div at bounding box center [275, 133] width 550 height 267
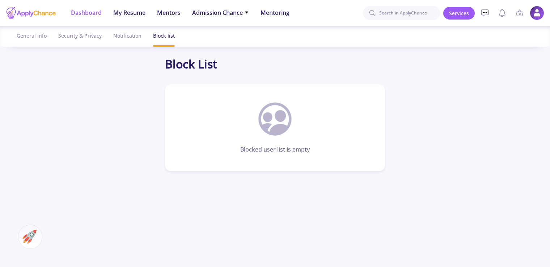
click at [82, 15] on span "Dashboard" at bounding box center [86, 12] width 31 height 9
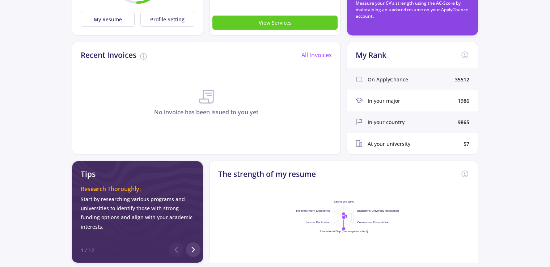
scroll to position [36, 0]
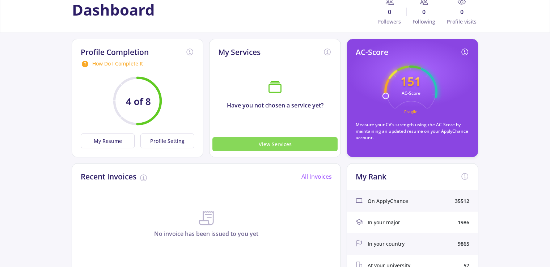
click at [278, 141] on button "View Services" at bounding box center [274, 144] width 125 height 14
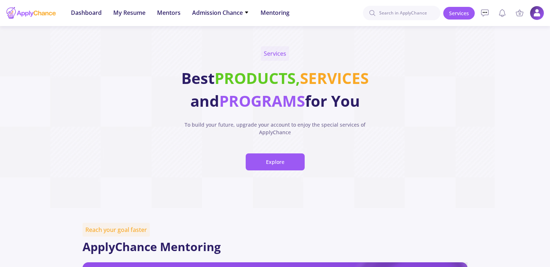
drag, startPoint x: 176, startPoint y: 77, endPoint x: 327, endPoint y: 115, distance: 155.2
click at [326, 115] on div "Services Best PRODUCTS, SERVICES and PROGRAMS for You To build your future, upg…" at bounding box center [275, 117] width 248 height 182
drag, startPoint x: 327, startPoint y: 115, endPoint x: 400, endPoint y: 140, distance: 77.2
click at [400, 140] on div "Services Best PRODUCTS, SERVICES and PROGRAMS for You To build your future, upg…" at bounding box center [275, 117] width 550 height 182
